Goal: Find specific fact

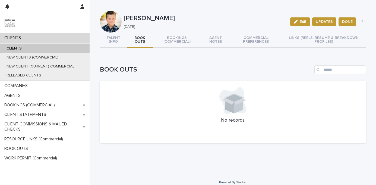
click at [60, 35] on div "CLIENTS" at bounding box center [45, 38] width 90 height 10
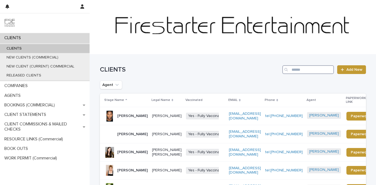
click at [314, 68] on input "Search" at bounding box center [309, 69] width 52 height 9
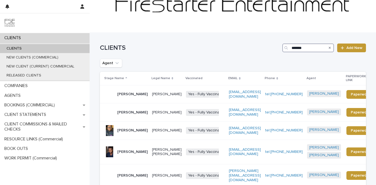
scroll to position [22, 0]
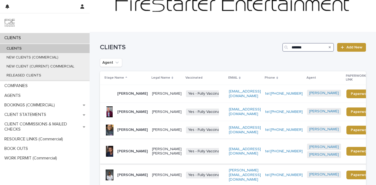
type input "*******"
click at [130, 154] on p "[PERSON_NAME]" at bounding box center [132, 151] width 30 height 5
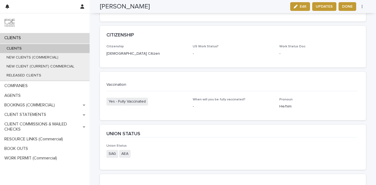
scroll to position [1117, 0]
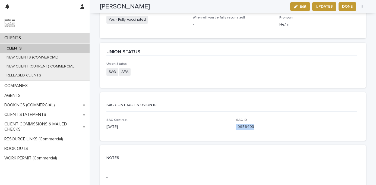
drag, startPoint x: 255, startPoint y: 104, endPoint x: 236, endPoint y: 103, distance: 19.3
click at [236, 124] on p "10956403" at bounding box center [297, 127] width 123 height 6
copy p "10956403"
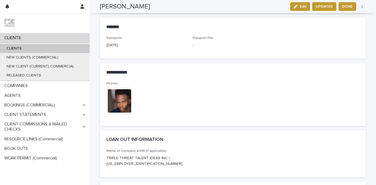
scroll to position [858, 0]
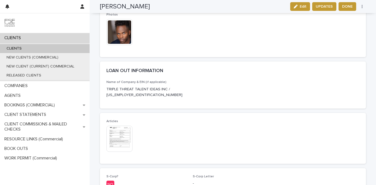
click at [123, 126] on img at bounding box center [120, 139] width 26 height 26
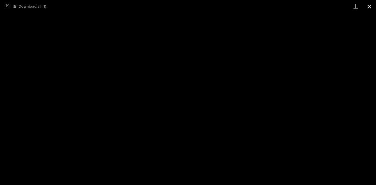
click at [368, 8] on button "Close gallery" at bounding box center [370, 6] width 14 height 13
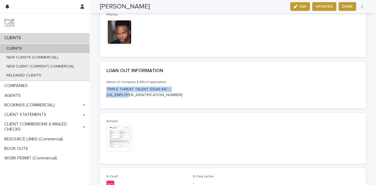
drag, startPoint x: 124, startPoint y: 72, endPoint x: 105, endPoint y: 66, distance: 20.3
click at [105, 80] on div "Name of Company & EIN (if applicable) TRIPLE THREAT TALENT IDEAS INC / [US_EMPL…" at bounding box center [233, 94] width 266 height 28
copy p "TRIPLE THREAT TALENT IDEAS INC / [US_EMPLOYER_IDENTIFICATION_NUMBER]"
drag, startPoint x: 177, startPoint y: 78, endPoint x: 142, endPoint y: 73, distance: 35.1
click at [177, 80] on div "Name of Company & EIN (if applicable) TRIPLE THREAT TALENT IDEAS INC / [US_EMPL…" at bounding box center [147, 91] width 80 height 22
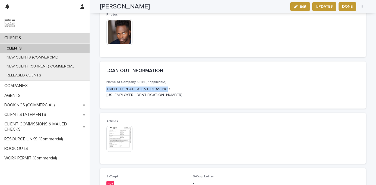
drag, startPoint x: 107, startPoint y: 65, endPoint x: 165, endPoint y: 65, distance: 58.7
click at [165, 86] on p "TRIPLE THREAT TALENT IDEAS INC / [US_EMPLOYER_IDENTIFICATION_NUMBER]" at bounding box center [147, 91] width 80 height 11
copy p "TRIPLE THREAT TALENT IDEAS INC"
click at [196, 113] on div "Articles This file cannot be opened Download File" at bounding box center [233, 138] width 266 height 51
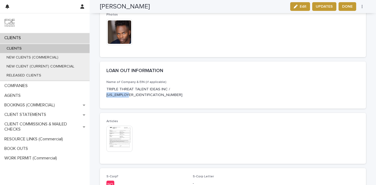
drag, startPoint x: 168, startPoint y: 65, endPoint x: 179, endPoint y: 70, distance: 11.1
click at [179, 86] on p "TRIPLE THREAT TALENT IDEAS INC / [US_EMPLOYER_IDENTIFICATION_NUMBER]" at bounding box center [147, 91] width 80 height 11
copy p "[US_EMPLOYER_IDENTIFICATION_NUMBER]"
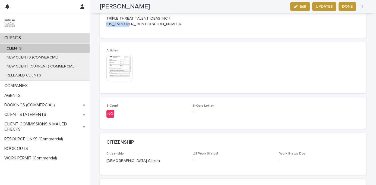
scroll to position [920, 0]
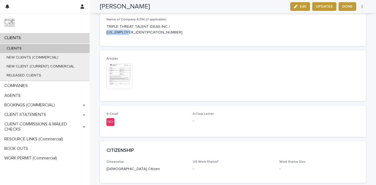
click at [121, 63] on img at bounding box center [120, 76] width 26 height 26
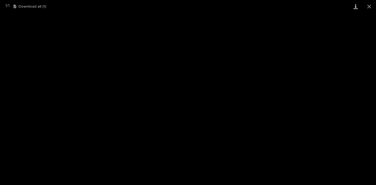
click at [356, 8] on link "Download" at bounding box center [356, 6] width 14 height 13
click at [371, 6] on button "Close gallery" at bounding box center [370, 6] width 14 height 13
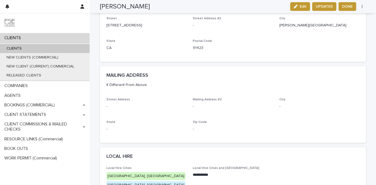
scroll to position [592, 0]
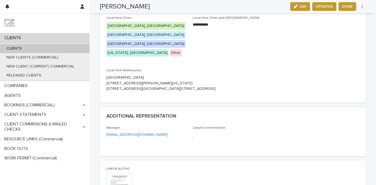
click at [122, 173] on img at bounding box center [120, 186] width 26 height 26
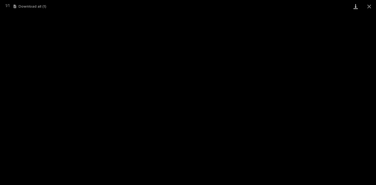
click at [357, 8] on link "Download" at bounding box center [356, 6] width 14 height 13
click at [371, 7] on button "Close gallery" at bounding box center [370, 6] width 14 height 13
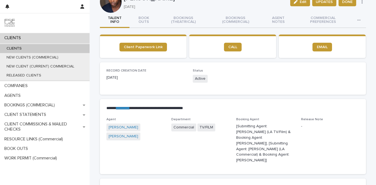
scroll to position [0, 0]
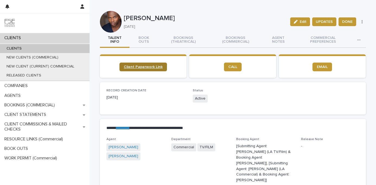
click at [155, 66] on span "Client Paperwork Link" at bounding box center [143, 67] width 39 height 4
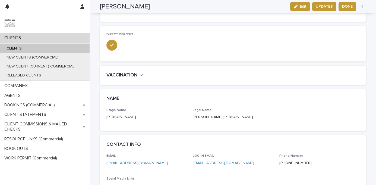
scroll to position [224, 0]
